Goal: Transaction & Acquisition: Subscribe to service/newsletter

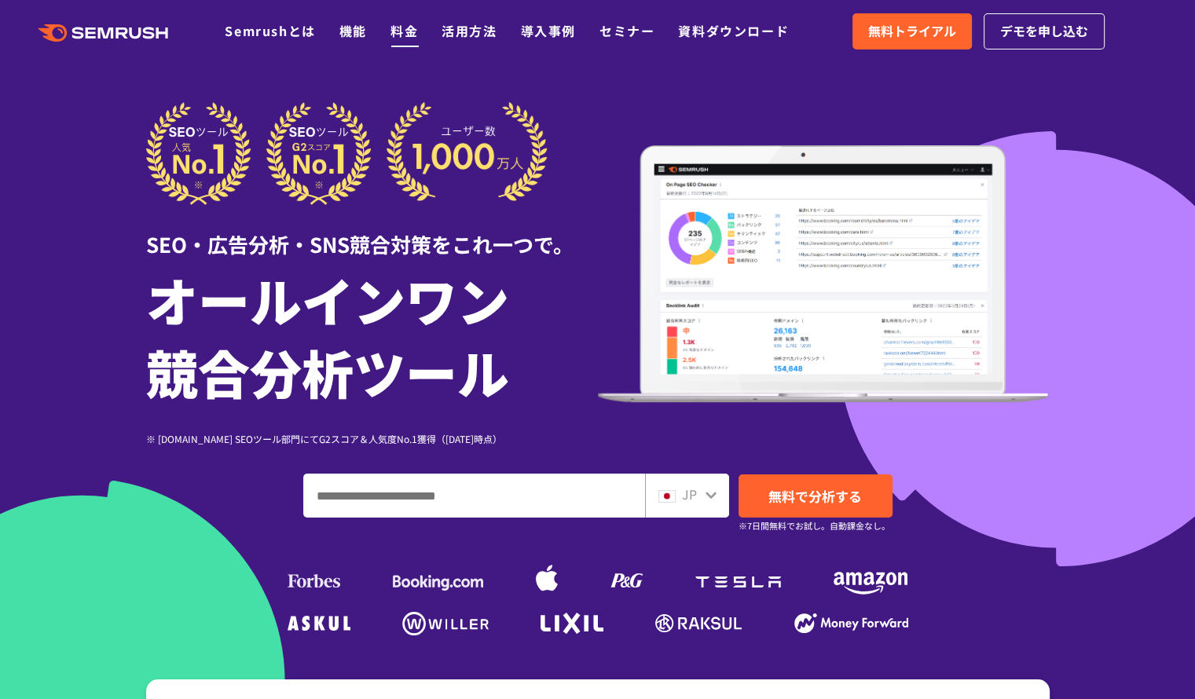
click at [402, 28] on link "料金" at bounding box center [405, 30] width 28 height 19
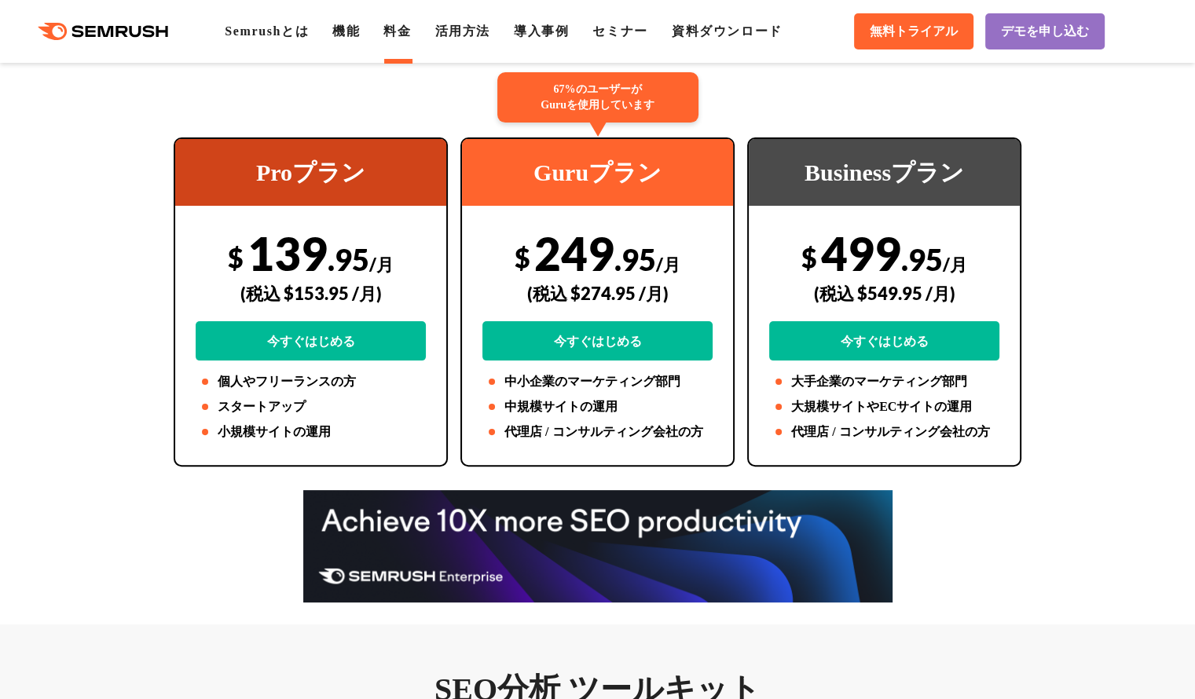
scroll to position [79, 0]
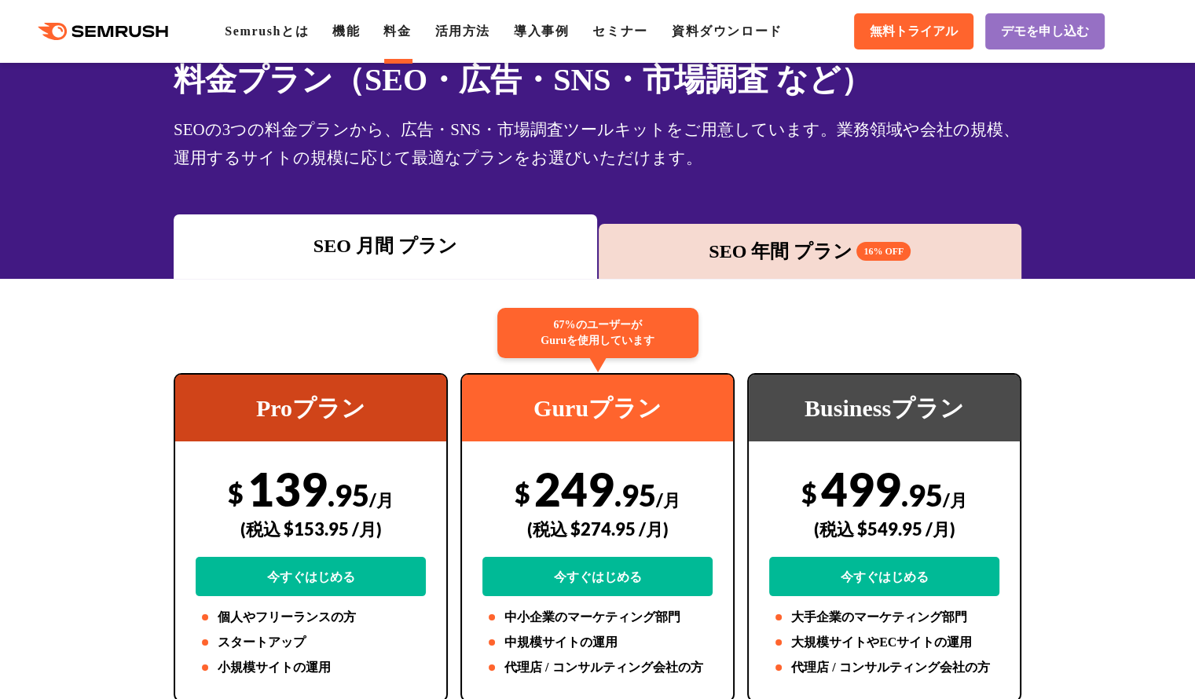
click at [703, 249] on div "SEO 年間 プラン 16% OFF" at bounding box center [811, 251] width 408 height 28
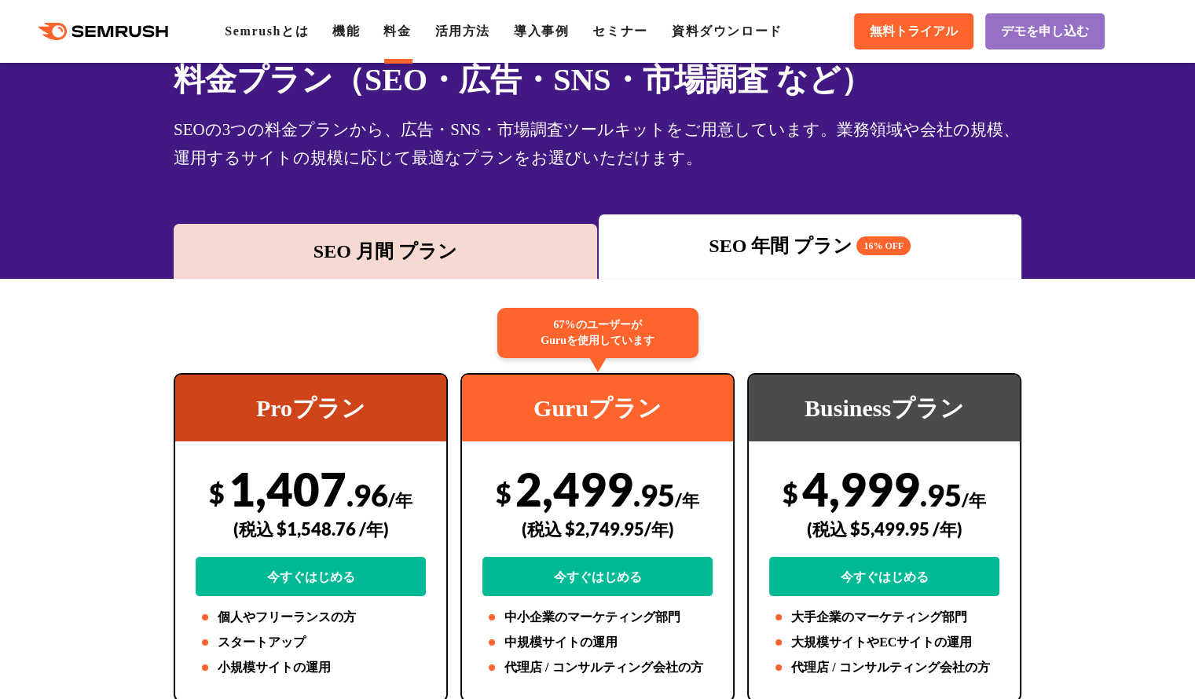
click at [435, 258] on div "SEO 月間 プラン" at bounding box center [386, 251] width 408 height 28
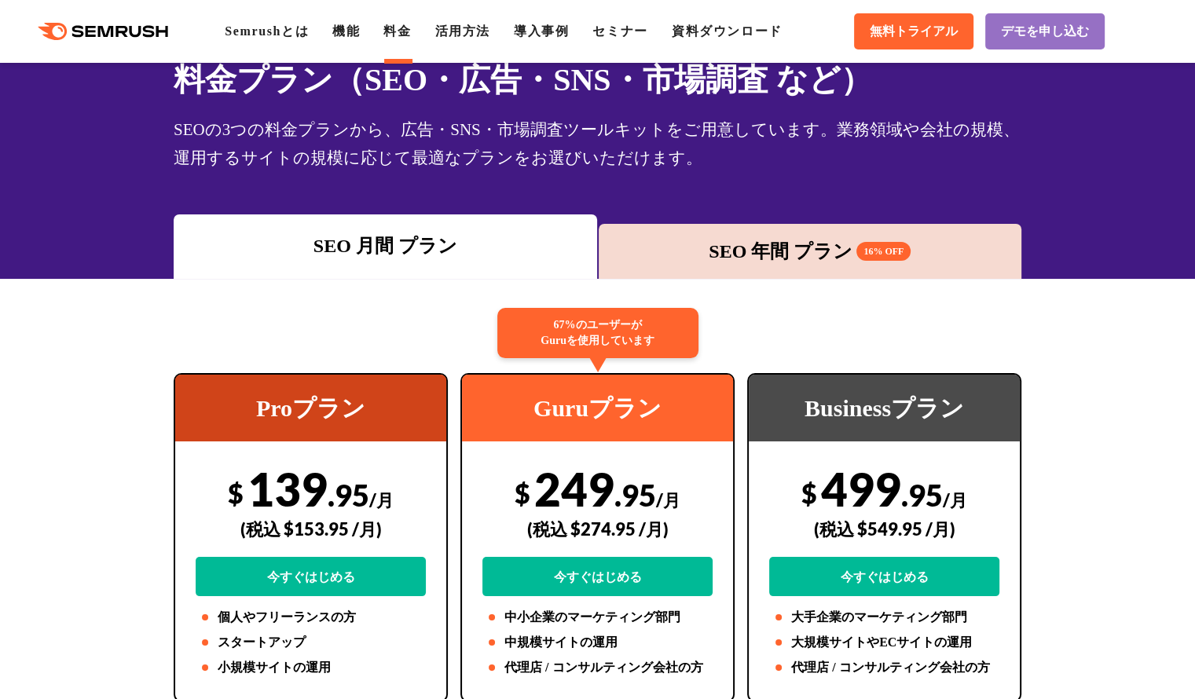
click at [736, 260] on div "SEO 年間 プラン 16% OFF" at bounding box center [811, 251] width 408 height 28
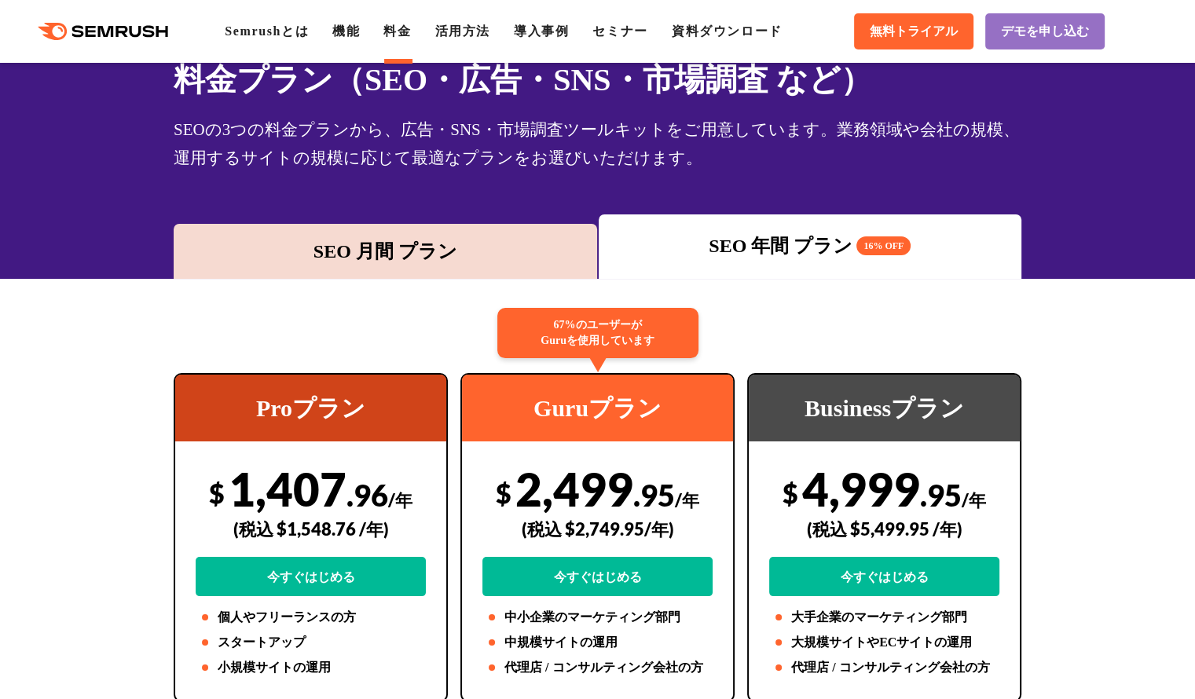
click at [392, 250] on div "SEO 月間 プラン" at bounding box center [386, 251] width 408 height 28
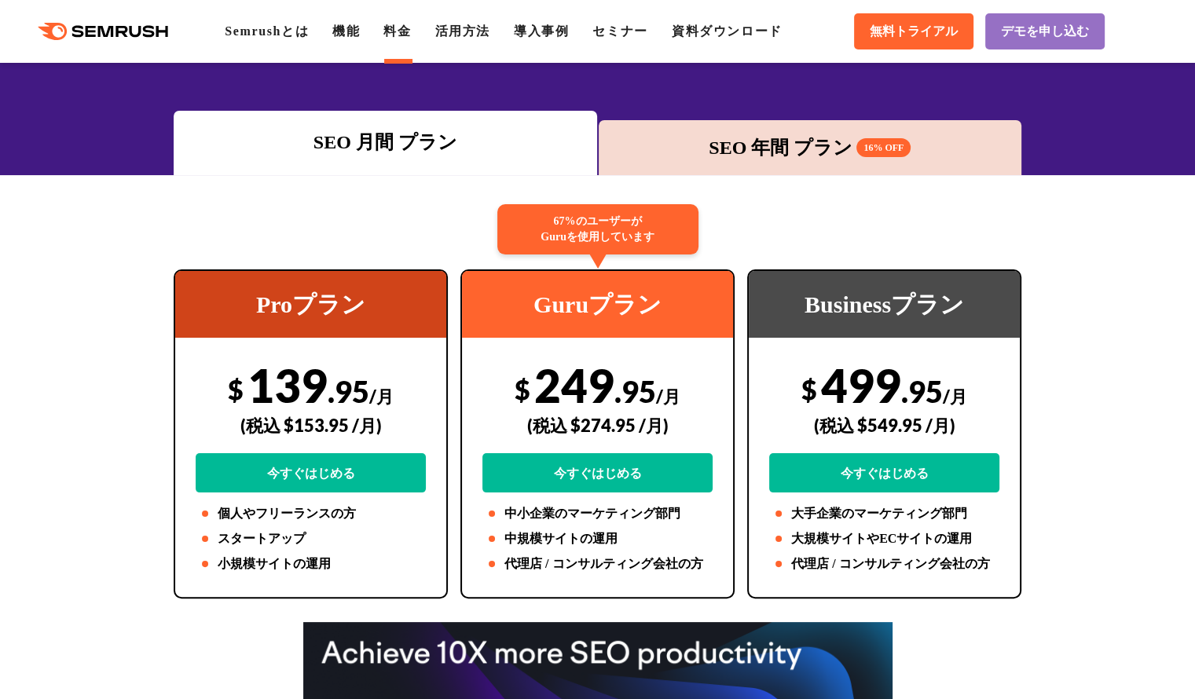
scroll to position [157, 0]
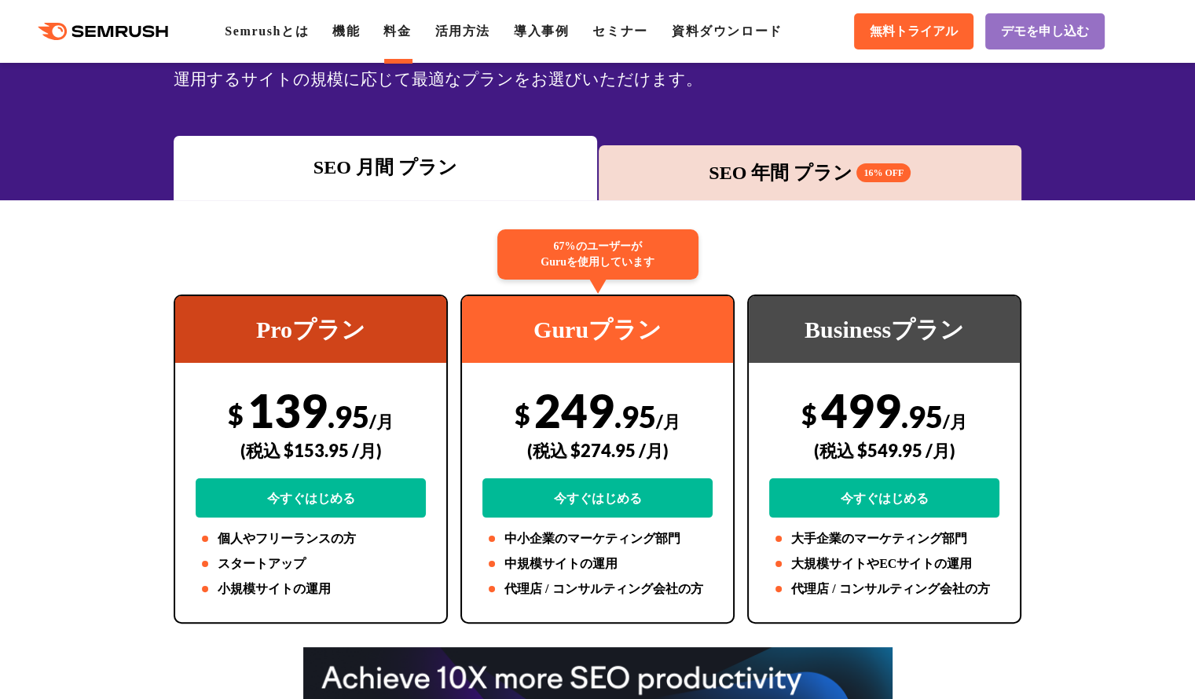
click at [769, 177] on div "SEO 年間 プラン 16% OFF" at bounding box center [811, 173] width 408 height 28
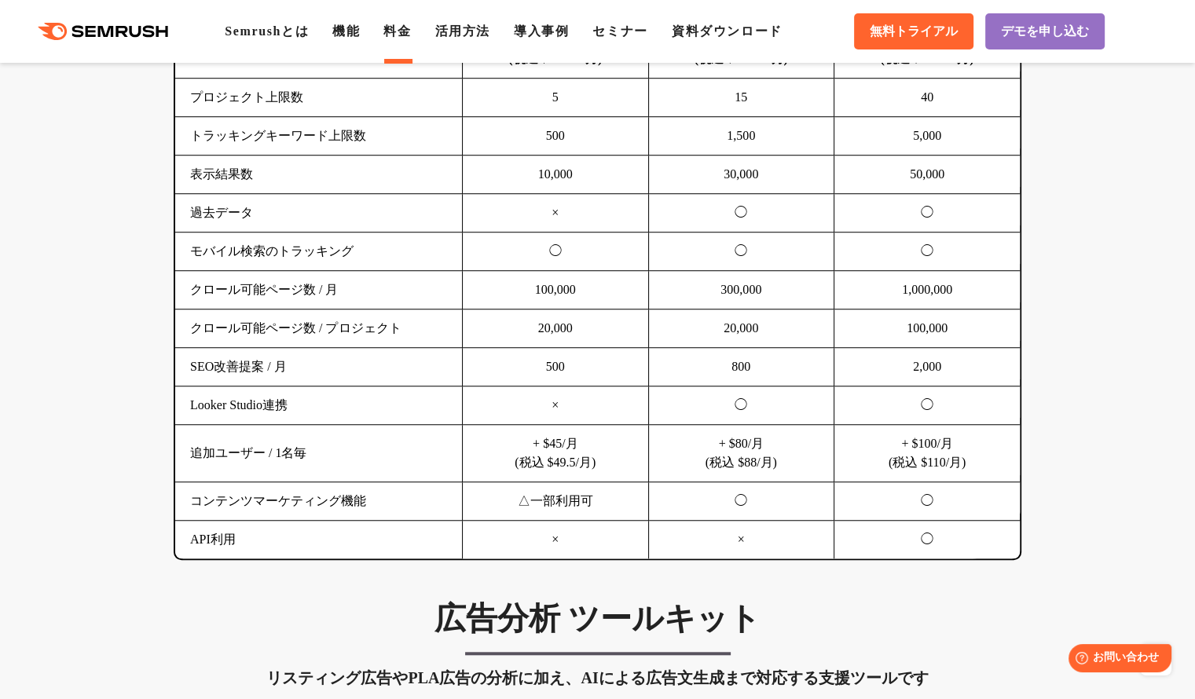
scroll to position [1022, 0]
